Goal: Find specific page/section: Find specific page/section

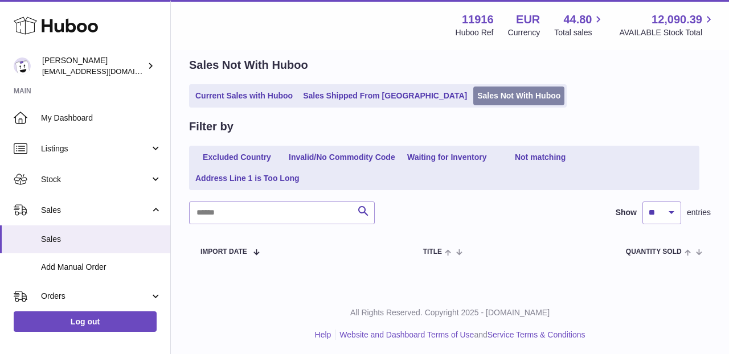
click at [473, 99] on link "Sales Not With Huboo" at bounding box center [518, 96] width 91 height 19
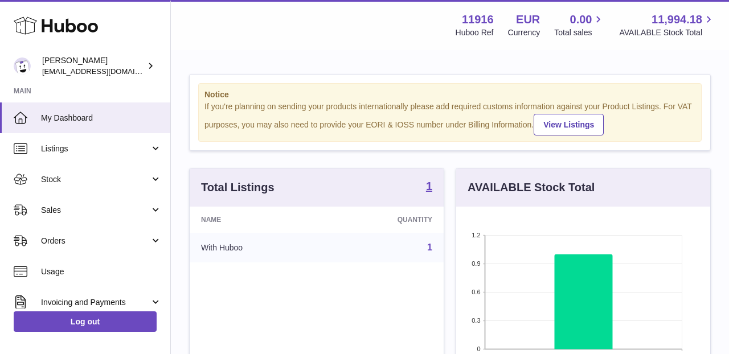
scroll to position [178, 254]
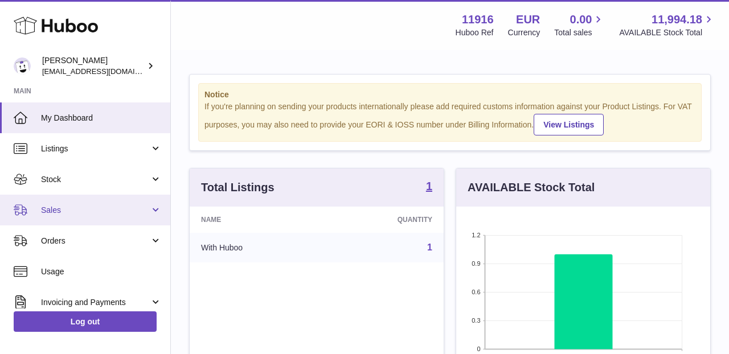
click at [146, 209] on span "Sales" at bounding box center [95, 210] width 109 height 11
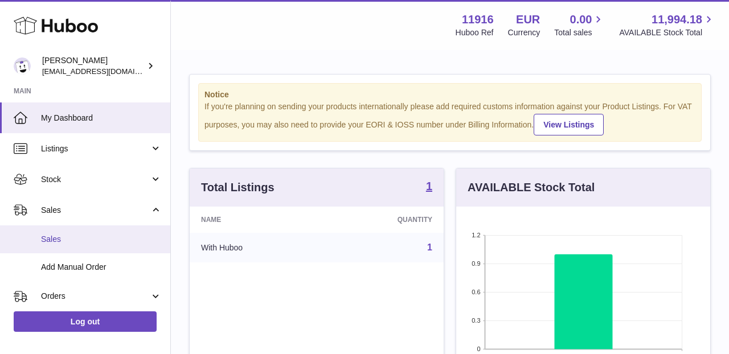
click at [142, 244] on link "Sales" at bounding box center [85, 240] width 170 height 28
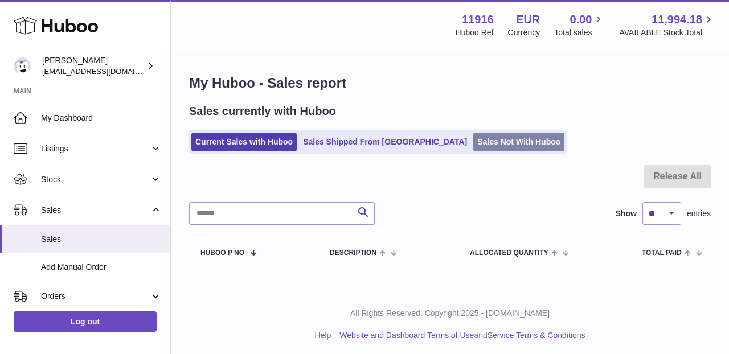
click at [473, 147] on link "Sales Not With Huboo" at bounding box center [518, 142] width 91 height 19
